Goal: Task Accomplishment & Management: Manage account settings

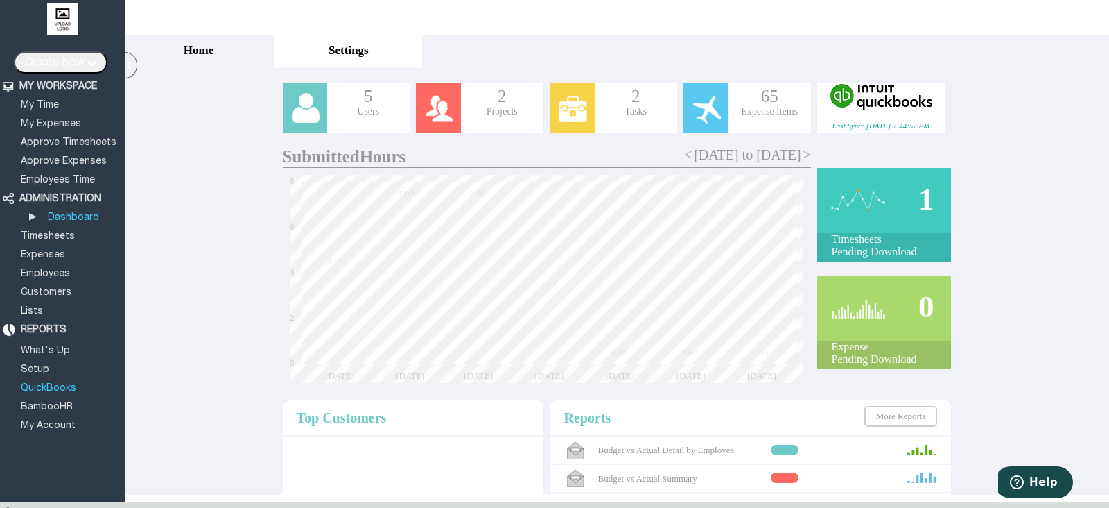
click at [65, 383] on link "QuickBooks" at bounding box center [49, 387] width 60 height 9
click at [59, 402] on link "BambooHR" at bounding box center [47, 406] width 56 height 9
click at [60, 402] on link "BambooHR" at bounding box center [47, 406] width 56 height 9
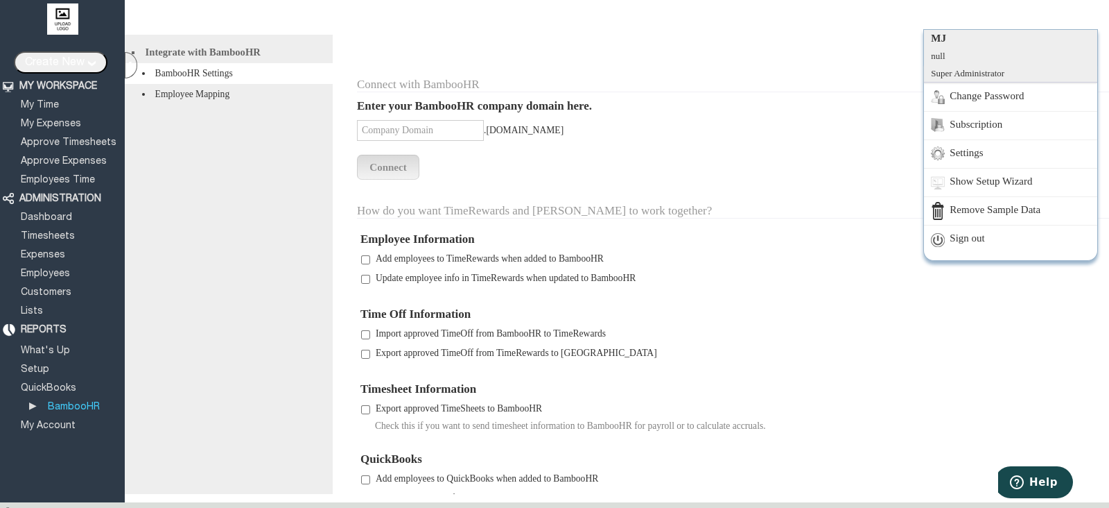
click at [1091, 19] on div "MJ null Super Administrator Change Password Subscription Settings Show Setup Wi…" at bounding box center [1090, 18] width 15 height 22
click at [991, 230] on link "Sign out" at bounding box center [1010, 239] width 173 height 28
